Goal: Task Accomplishment & Management: Use online tool/utility

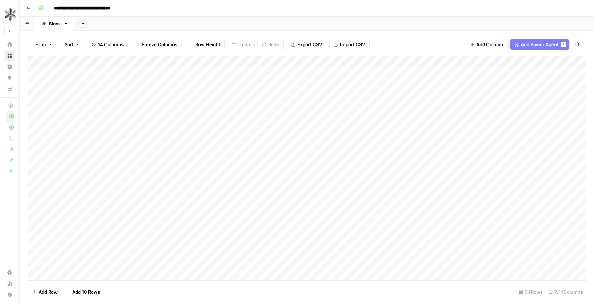
click at [239, 10] on div "**********" at bounding box center [311, 8] width 551 height 11
